Goal: Find specific page/section

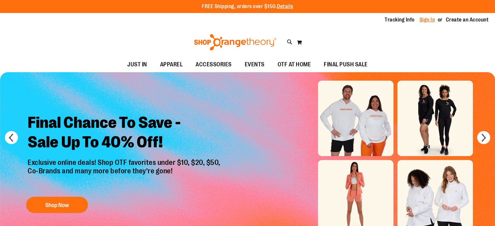
click at [426, 20] on link "Sign In" at bounding box center [427, 19] width 16 height 7
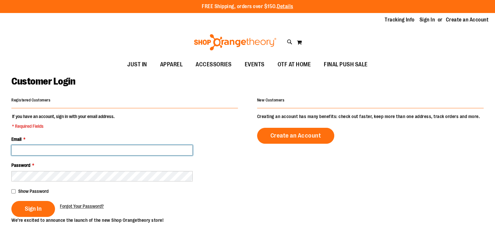
click at [36, 151] on input "Email *" at bounding box center [101, 150] width 181 height 10
type input "**********"
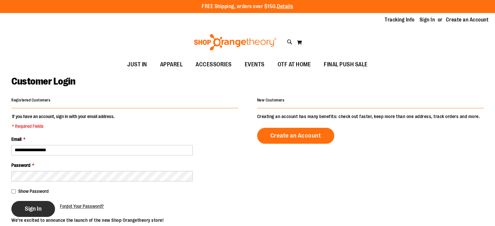
click at [38, 208] on span "Sign In" at bounding box center [33, 208] width 17 height 7
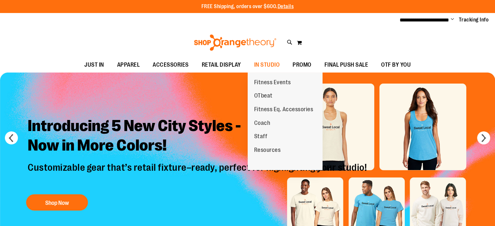
click at [267, 147] on span "Resources" at bounding box center [267, 151] width 27 height 8
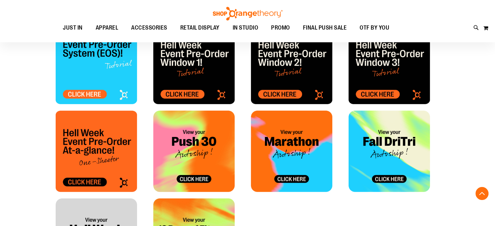
scroll to position [303, 0]
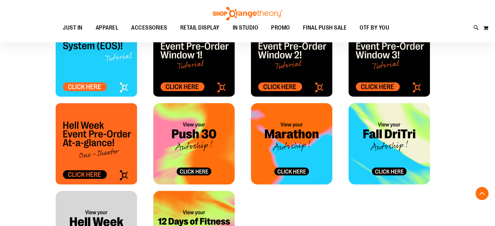
scroll to position [233, 0]
